Goal: Task Accomplishment & Management: Manage account settings

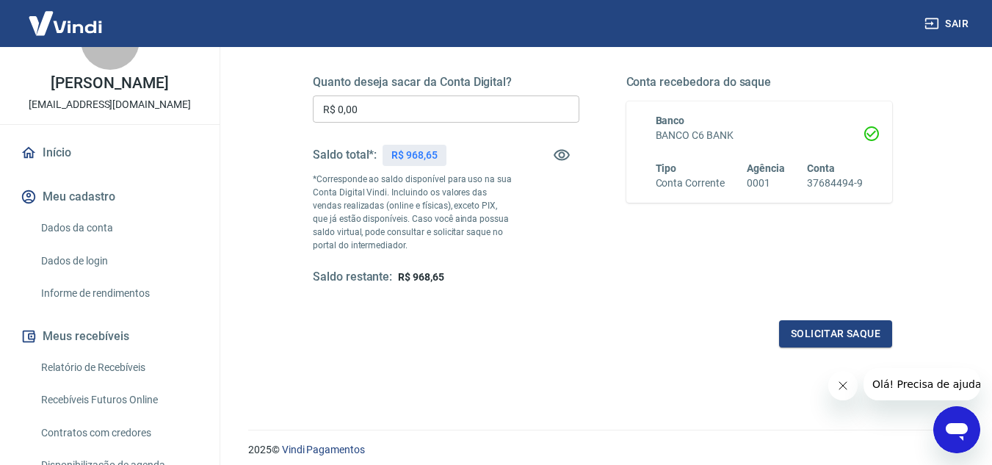
scroll to position [73, 0]
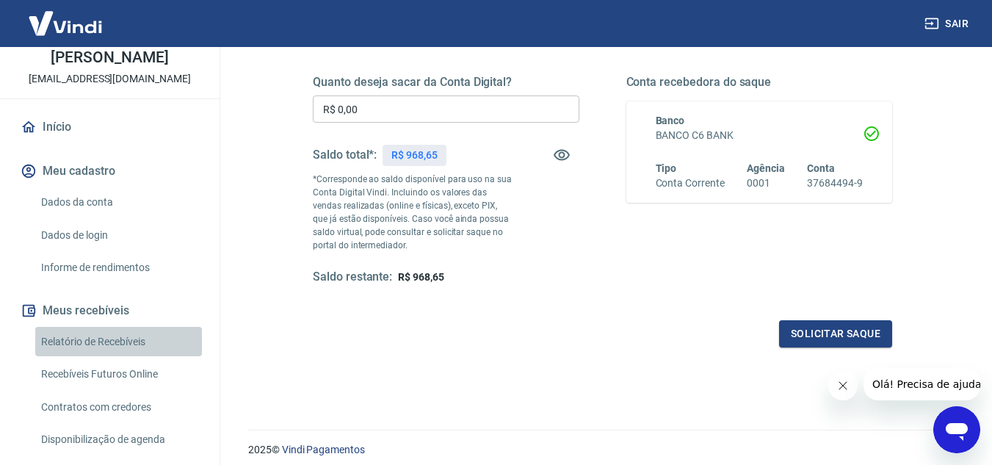
click at [134, 342] on link "Relatório de Recebíveis" at bounding box center [118, 342] width 167 height 30
